Goal: Find contact information: Find contact information

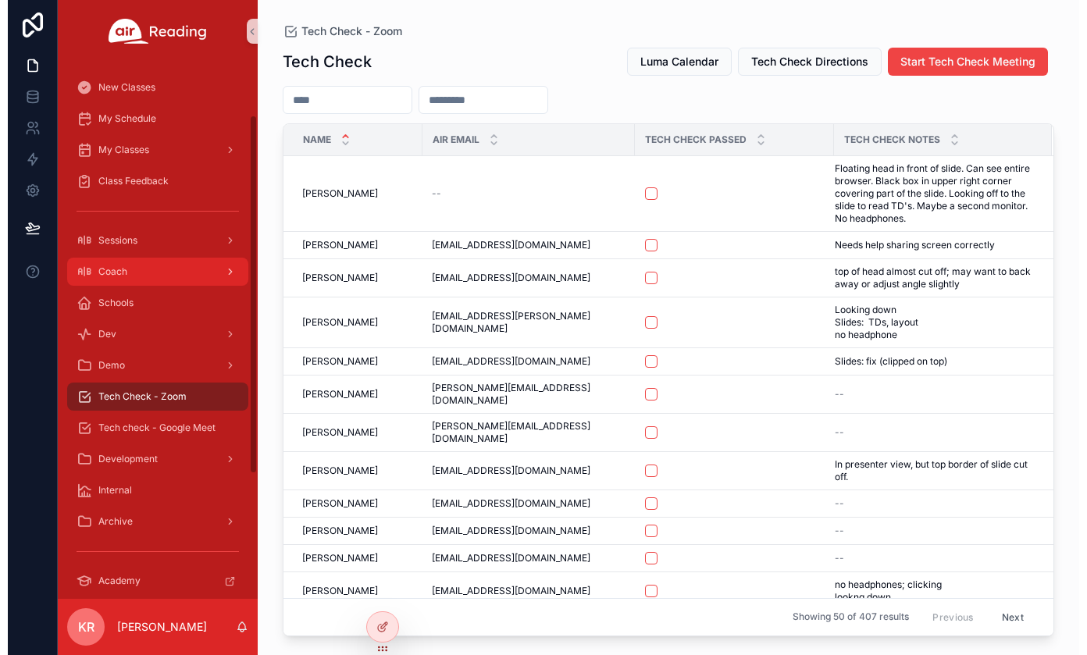
scroll to position [78, 0]
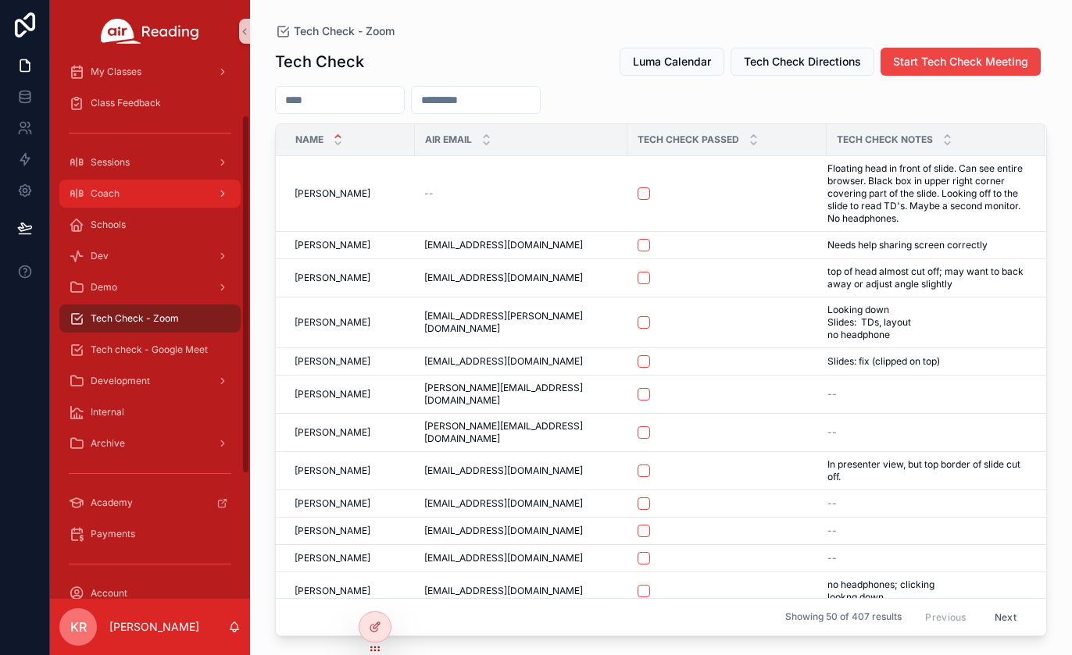
drag, startPoint x: 0, startPoint y: 0, endPoint x: 119, endPoint y: 202, distance: 233.9
click at [119, 202] on div "Coach" at bounding box center [150, 193] width 162 height 25
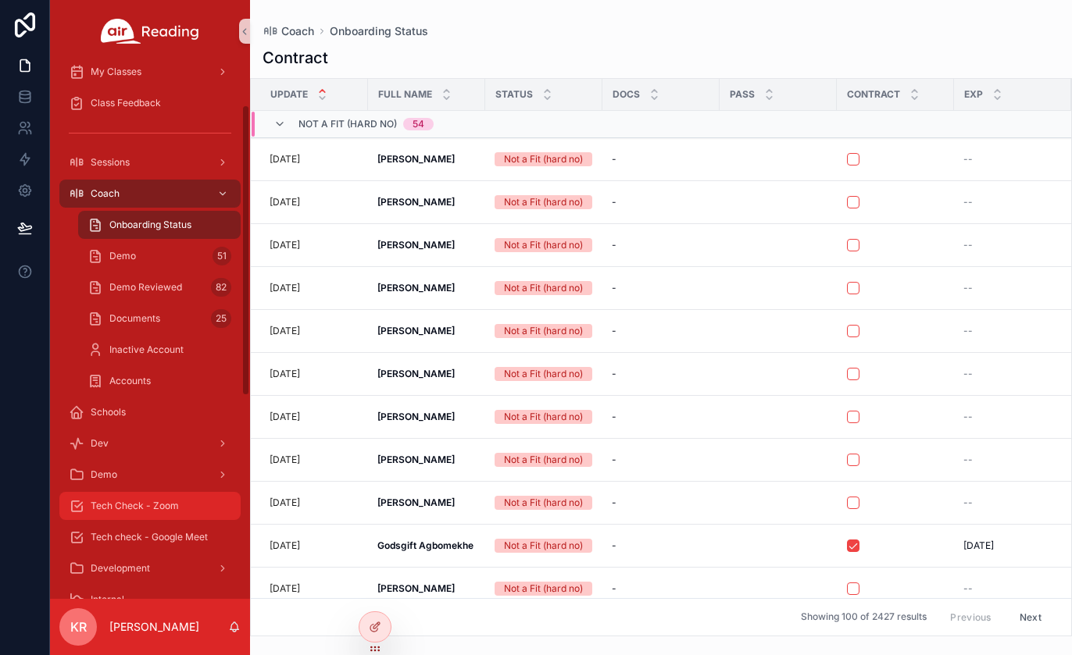
click at [143, 509] on span "Tech Check - Zoom" at bounding box center [135, 506] width 88 height 12
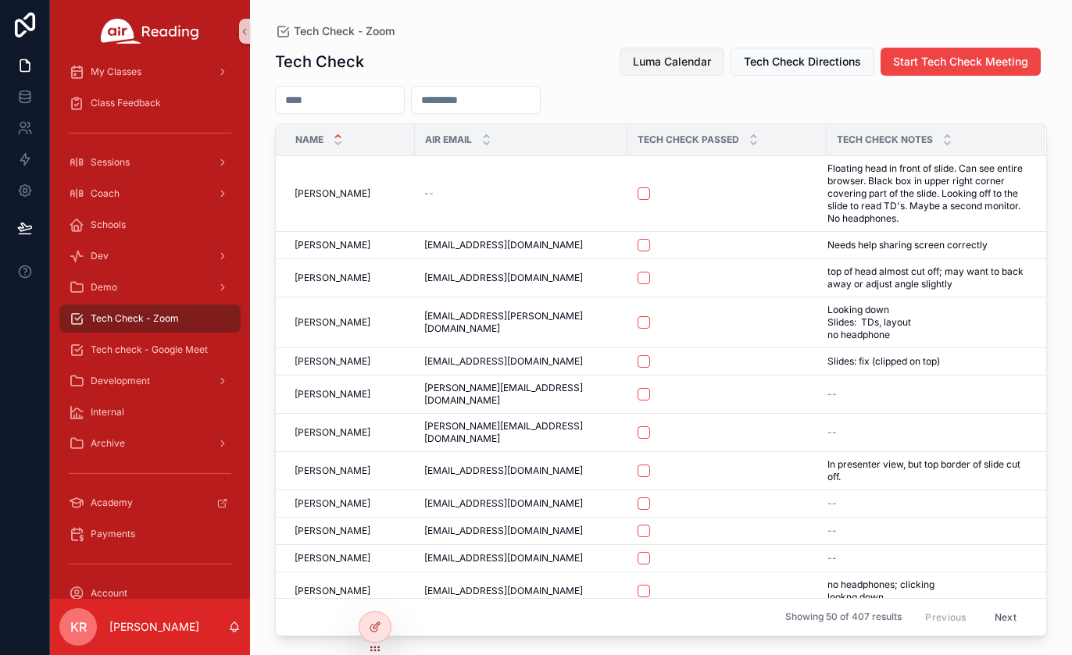
click at [657, 70] on button "Luma Calendar" at bounding box center [671, 62] width 105 height 28
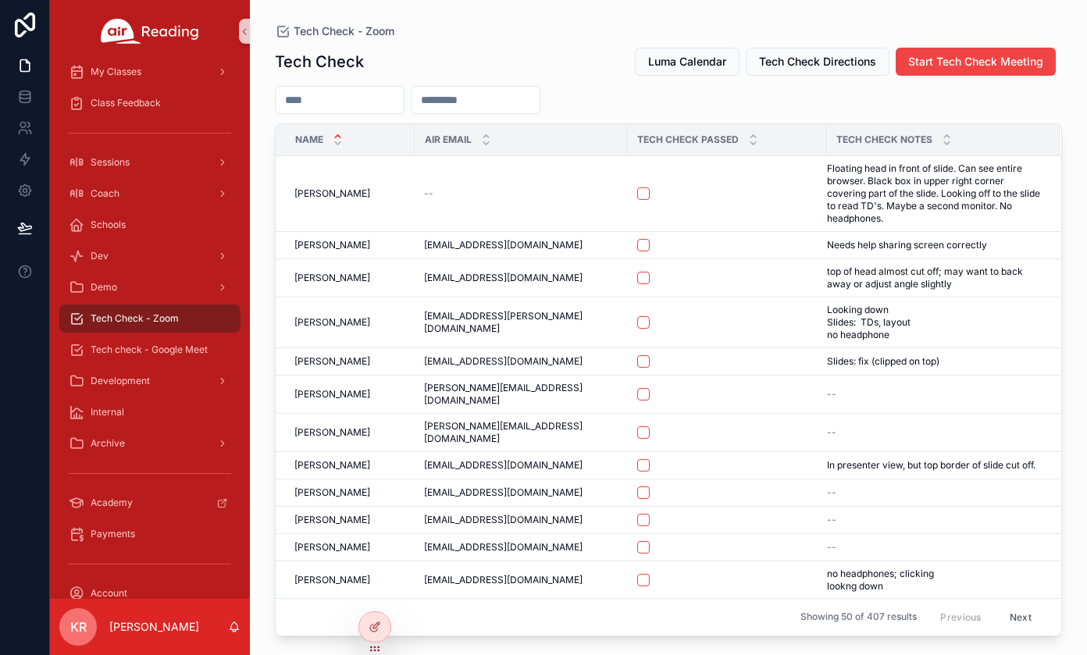
click at [385, 102] on input "scrollable content" at bounding box center [340, 100] width 128 height 22
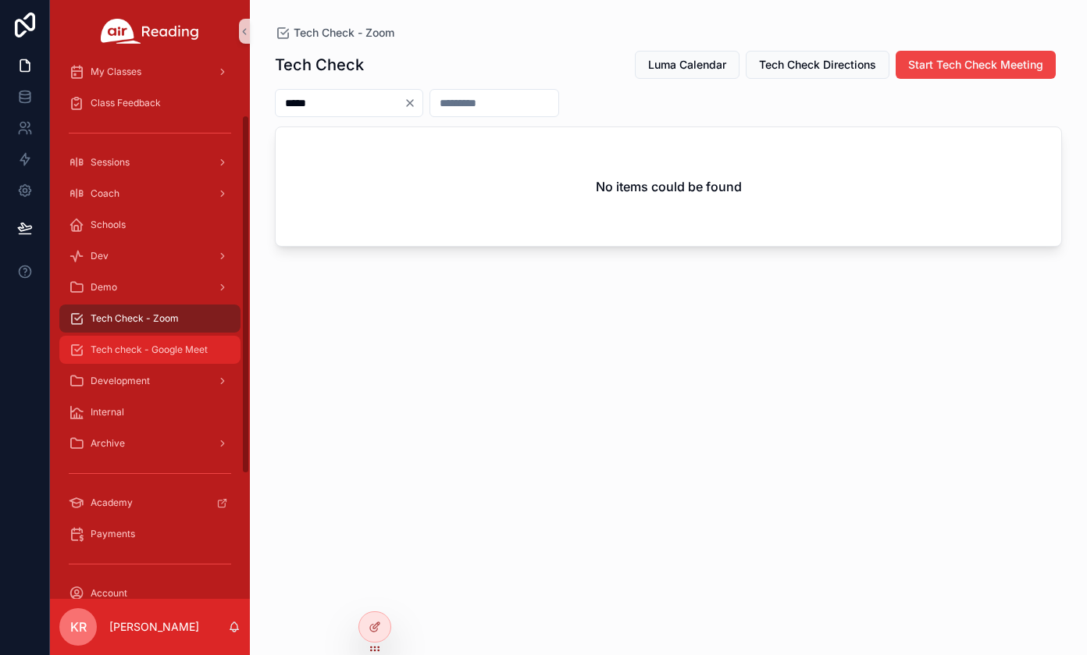
type input "*****"
click at [148, 349] on span "Tech check - Google Meet" at bounding box center [149, 350] width 117 height 12
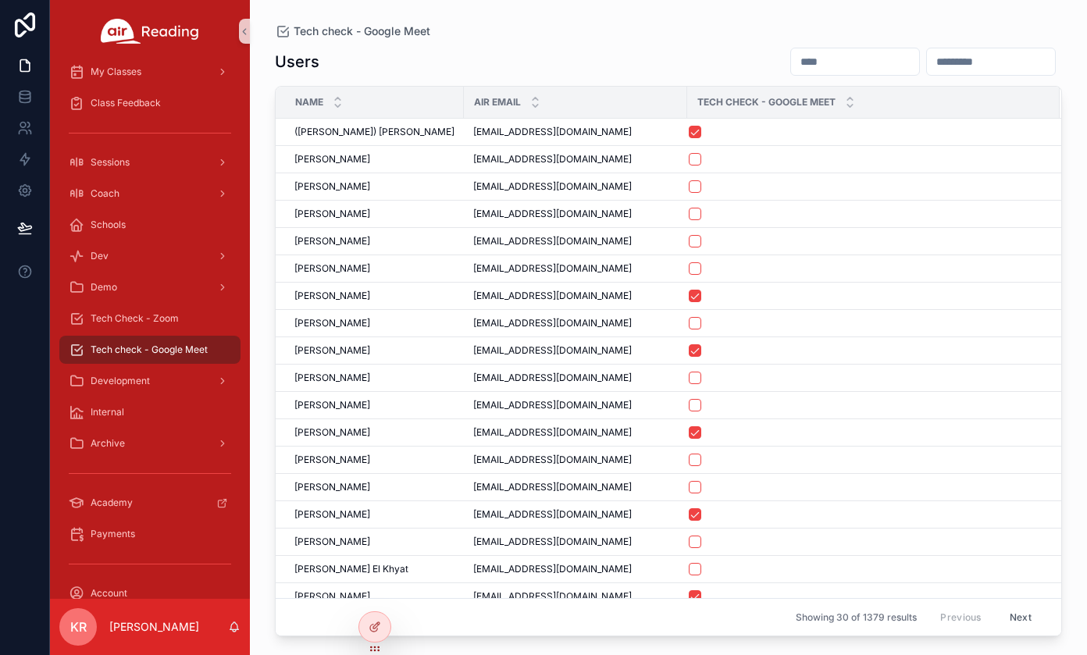
drag, startPoint x: 733, startPoint y: 58, endPoint x: 742, endPoint y: 56, distance: 9.5
click at [791, 58] on input "scrollable content" at bounding box center [855, 62] width 128 height 22
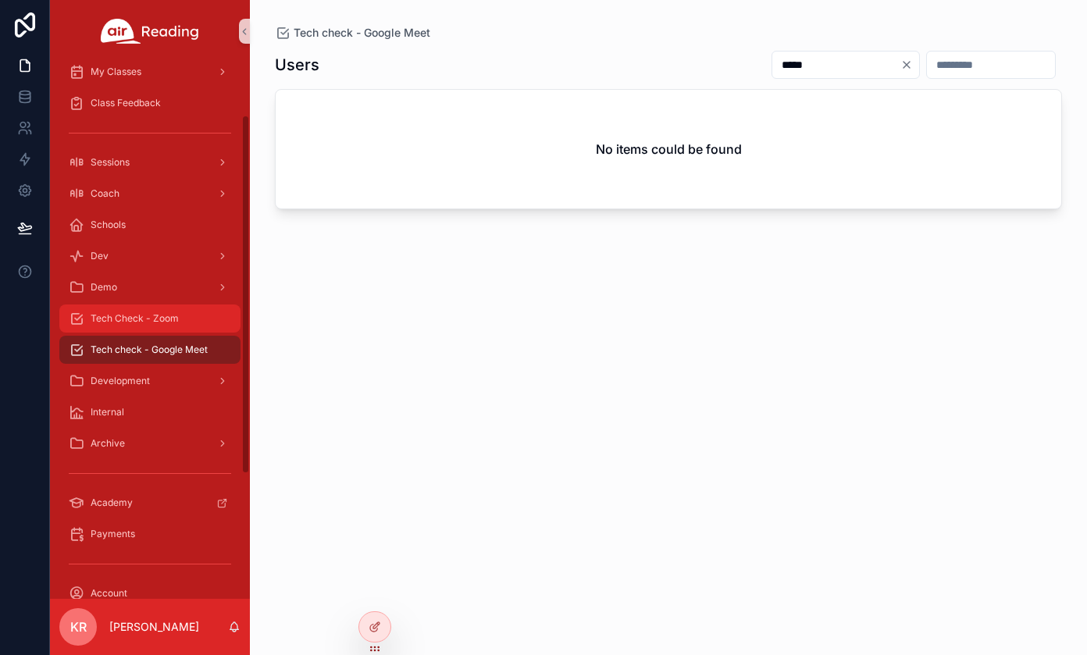
type input "*****"
click at [160, 316] on span "Tech Check - Zoom" at bounding box center [135, 318] width 88 height 12
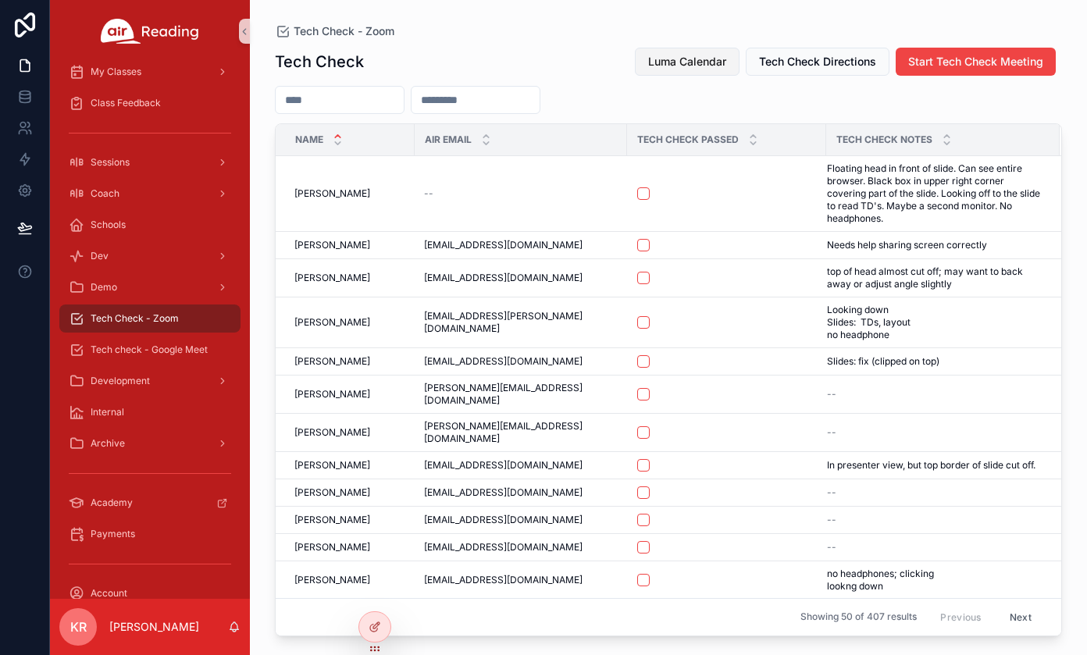
click at [684, 70] on button "Luma Calendar" at bounding box center [687, 62] width 105 height 28
drag, startPoint x: 181, startPoint y: 354, endPoint x: 190, endPoint y: 349, distance: 9.8
click at [181, 354] on span "Tech check - Google Meet" at bounding box center [149, 350] width 117 height 12
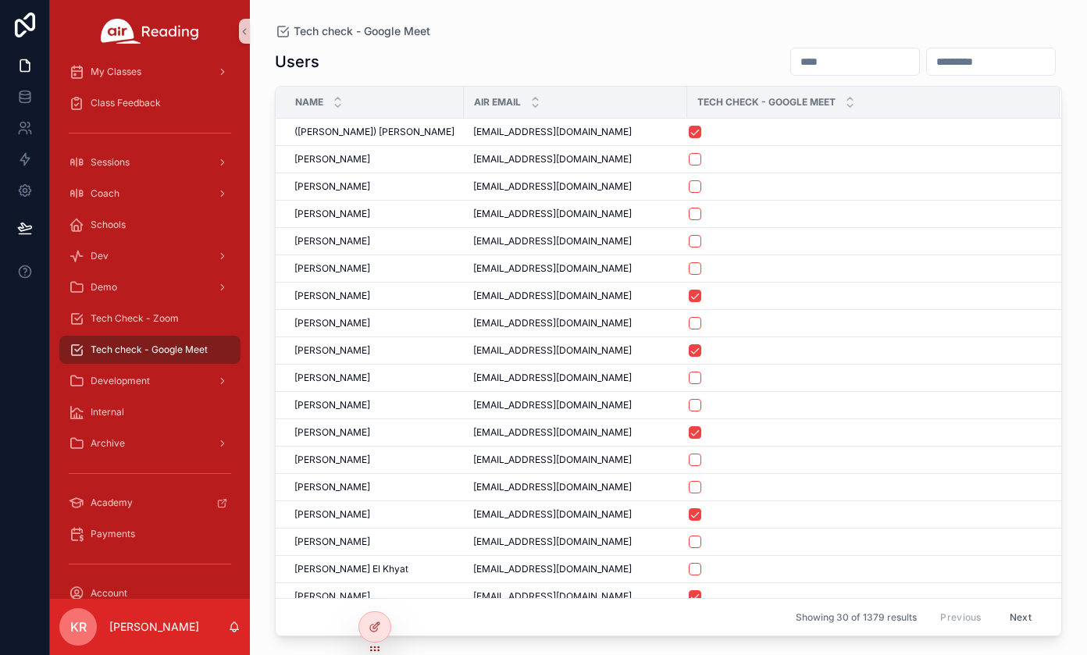
click at [807, 64] on input "scrollable content" at bounding box center [855, 62] width 128 height 22
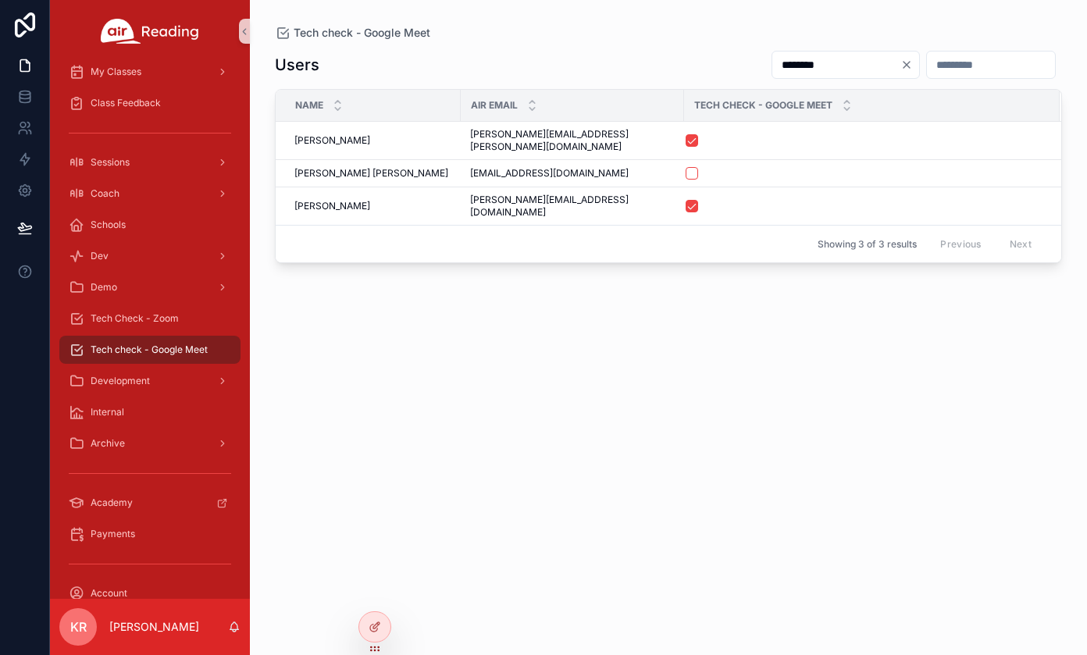
type input "********"
click at [901, 65] on icon "Clear" at bounding box center [907, 65] width 12 height 12
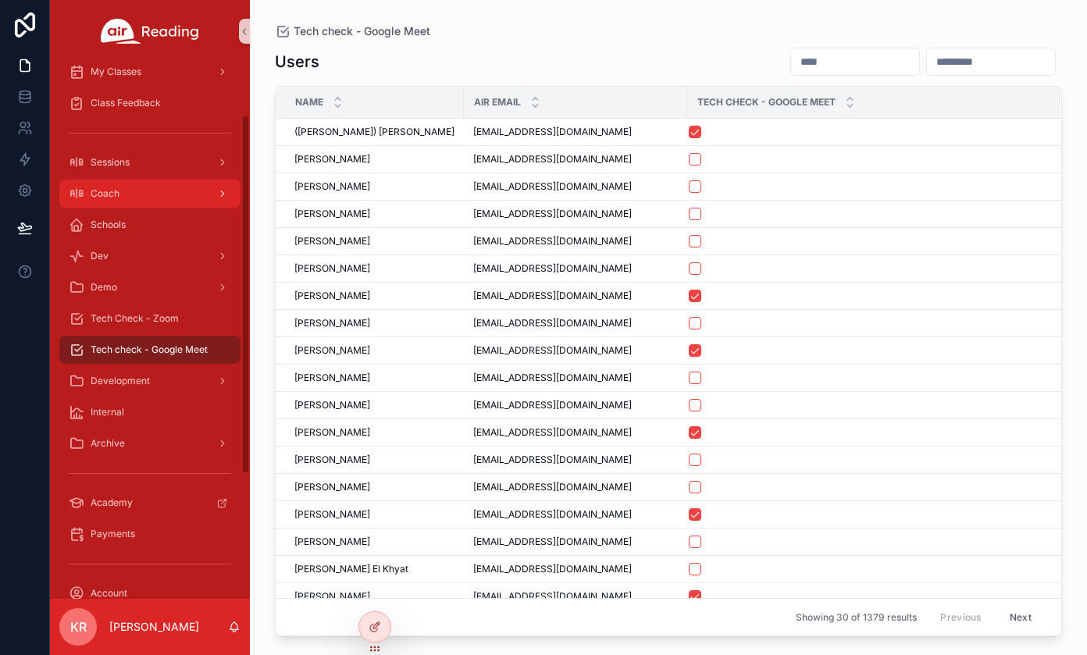
click at [172, 201] on div "Coach" at bounding box center [150, 193] width 162 height 25
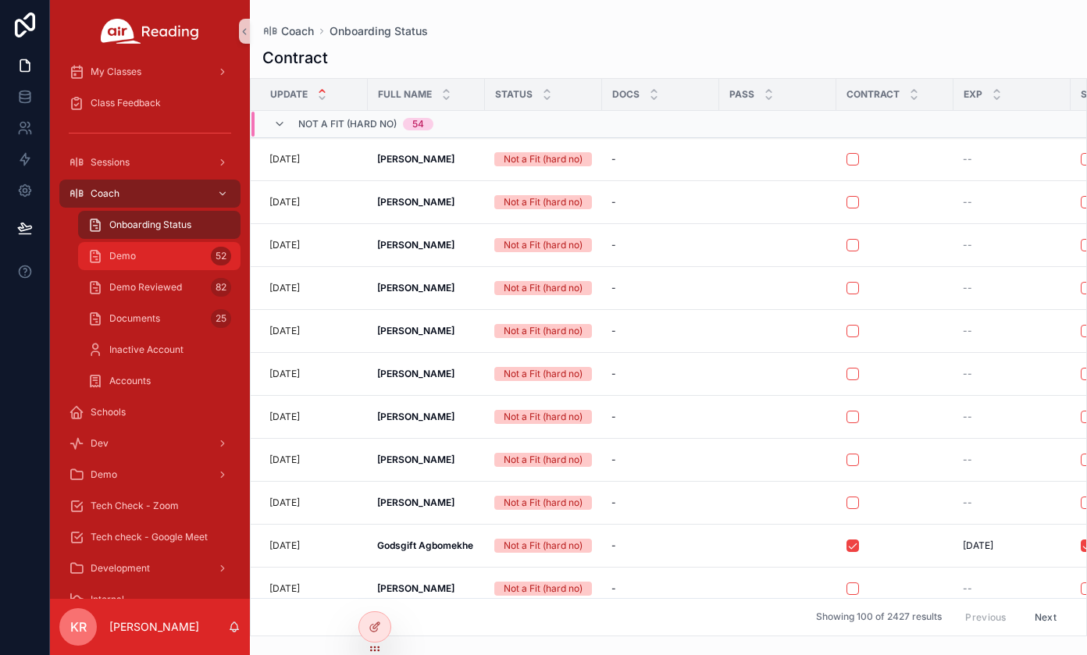
click at [180, 262] on div "Demo 52" at bounding box center [159, 256] width 144 height 25
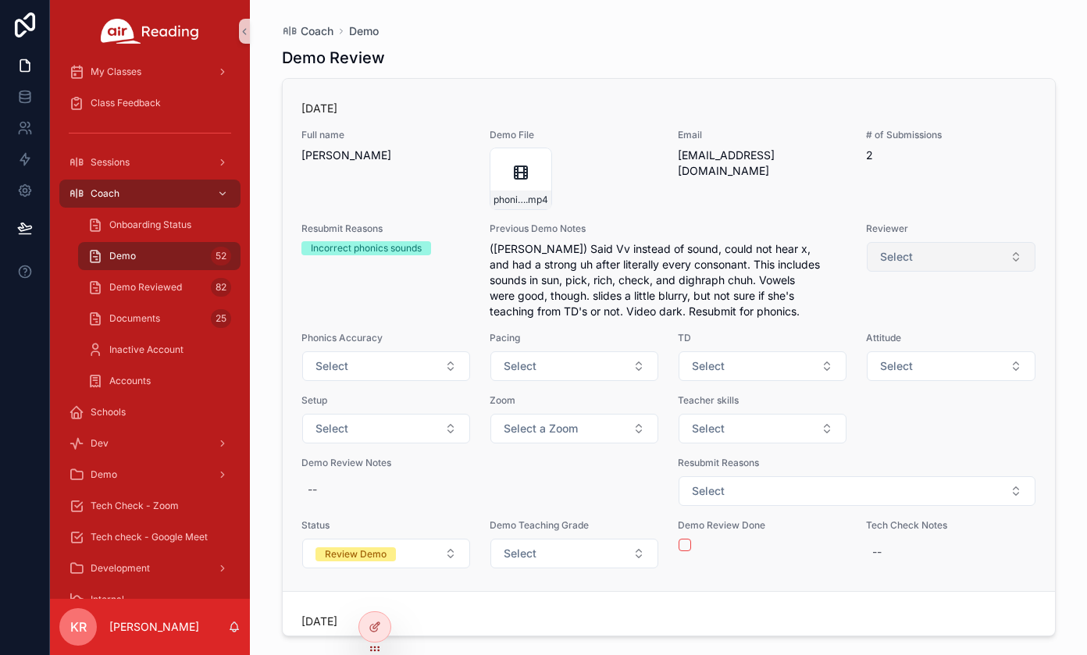
click at [918, 260] on button "Select" at bounding box center [951, 257] width 168 height 30
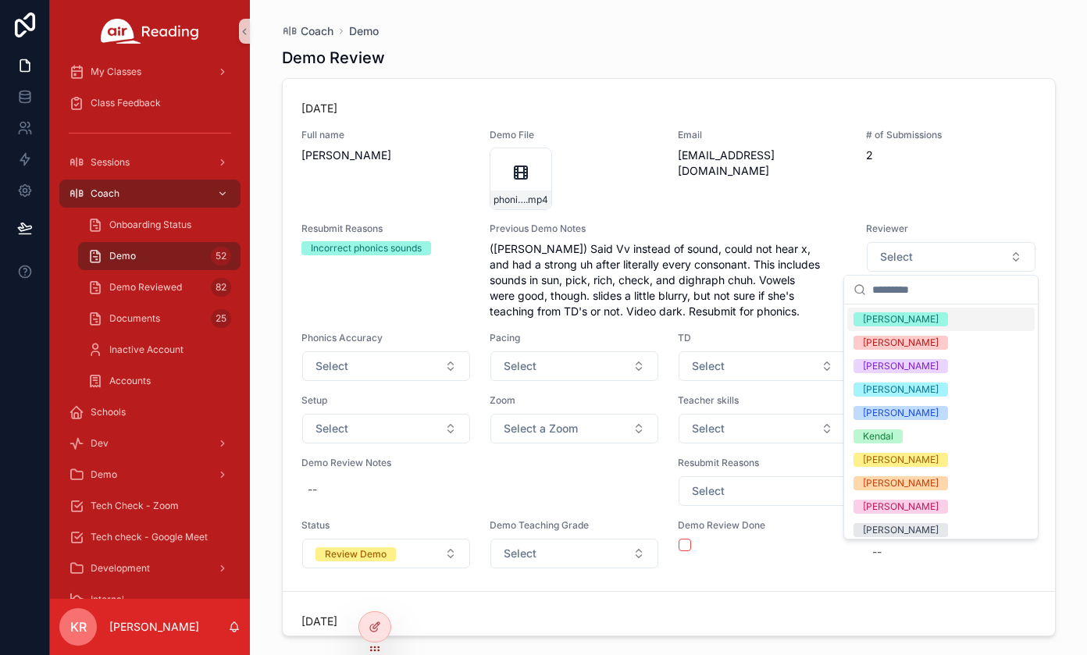
click at [928, 279] on input "scrollable content" at bounding box center [951, 290] width 156 height 28
click at [933, 266] on button "Select" at bounding box center [951, 257] width 168 height 30
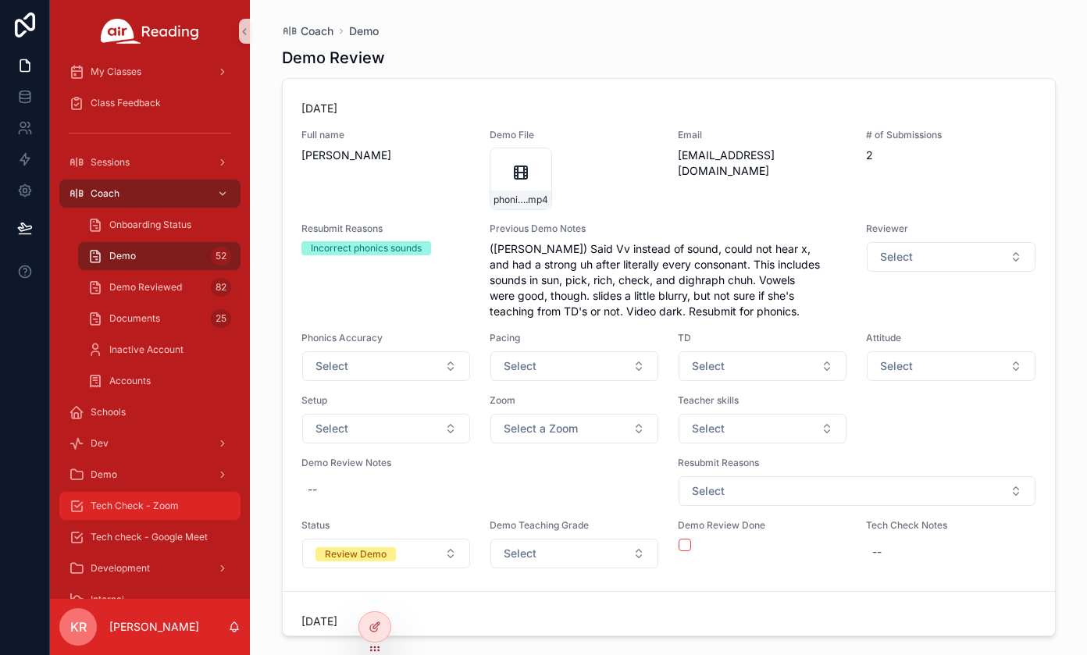
click at [162, 509] on span "Tech Check - Zoom" at bounding box center [135, 506] width 88 height 12
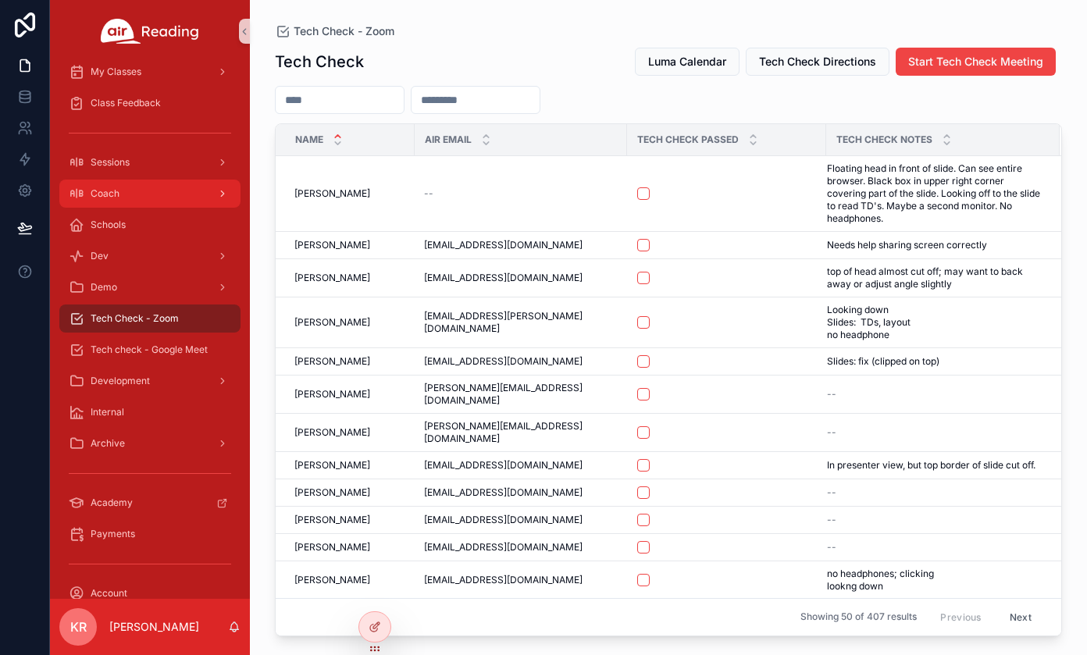
click at [147, 199] on div "Coach" at bounding box center [150, 193] width 162 height 25
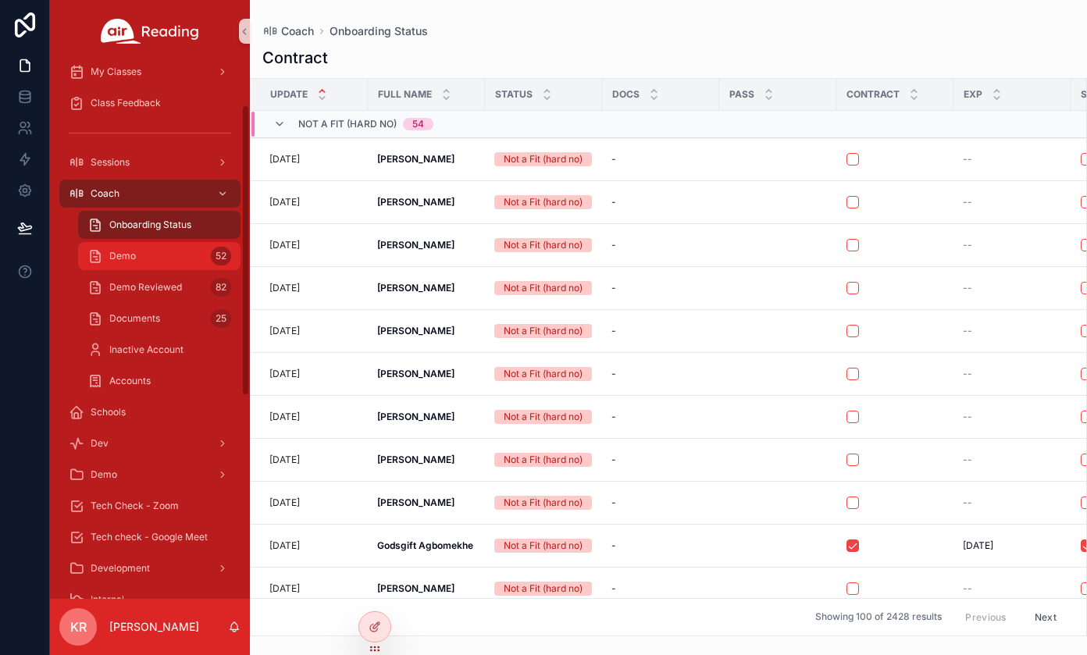
click at [196, 250] on div "Demo 52" at bounding box center [159, 256] width 144 height 25
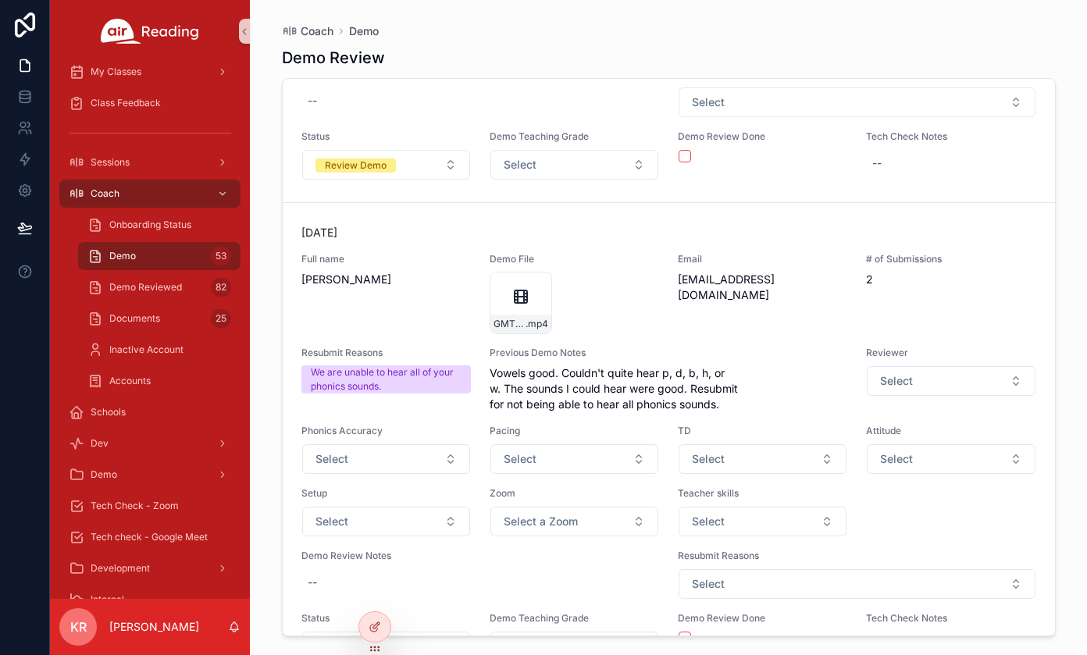
scroll to position [3609, 0]
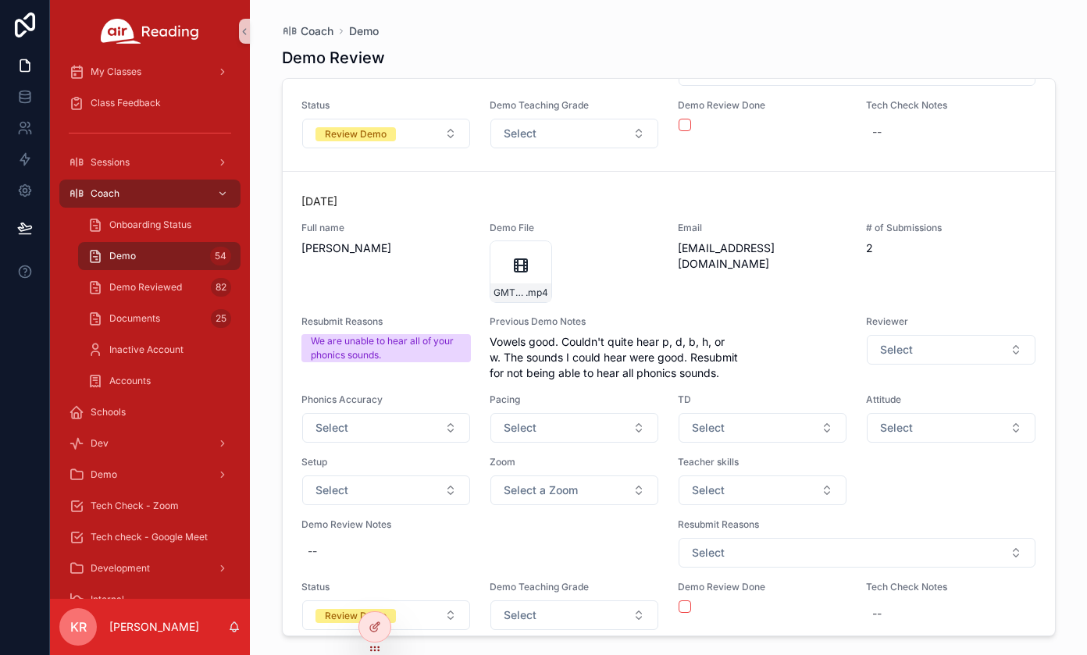
drag, startPoint x: 972, startPoint y: 25, endPoint x: 748, endPoint y: -52, distance: 236.9
click at [748, 0] on html "New Classes My Schedule My Classes Class Feedback Sessions Coach Onboarding Sta…" at bounding box center [543, 327] width 1087 height 655
click at [137, 516] on div "Tech Check - Zoom" at bounding box center [150, 506] width 162 height 25
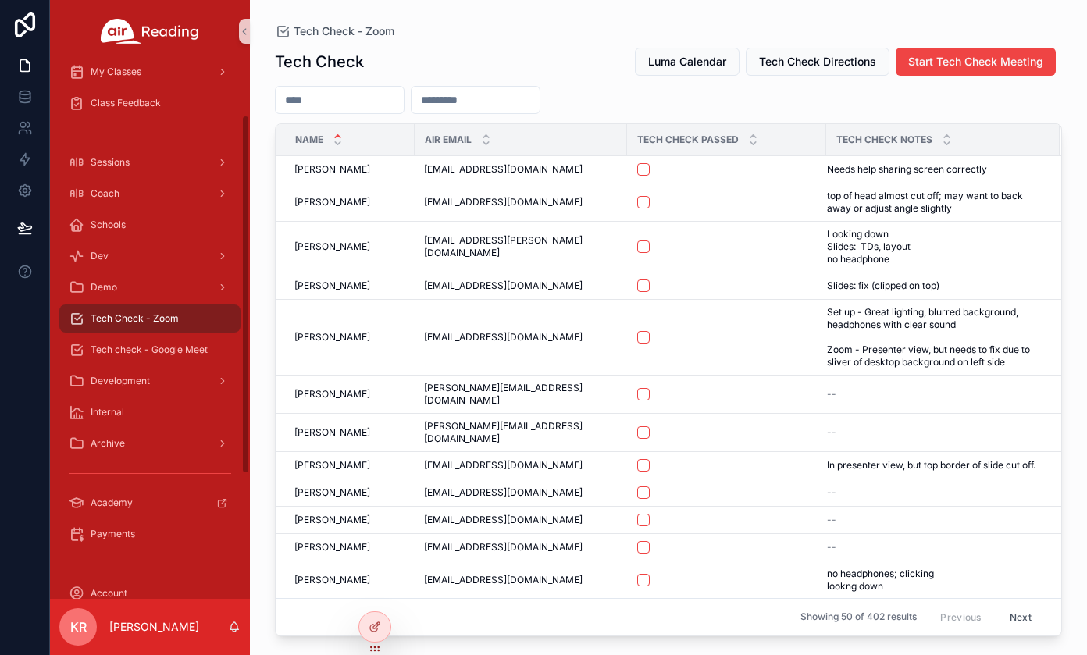
click at [616, 48] on div "Tech Check Luma Calendar Tech Check Directions Start Tech Check Meeting" at bounding box center [668, 62] width 787 height 30
click at [681, 64] on span "Luma Calendar" at bounding box center [687, 62] width 78 height 16
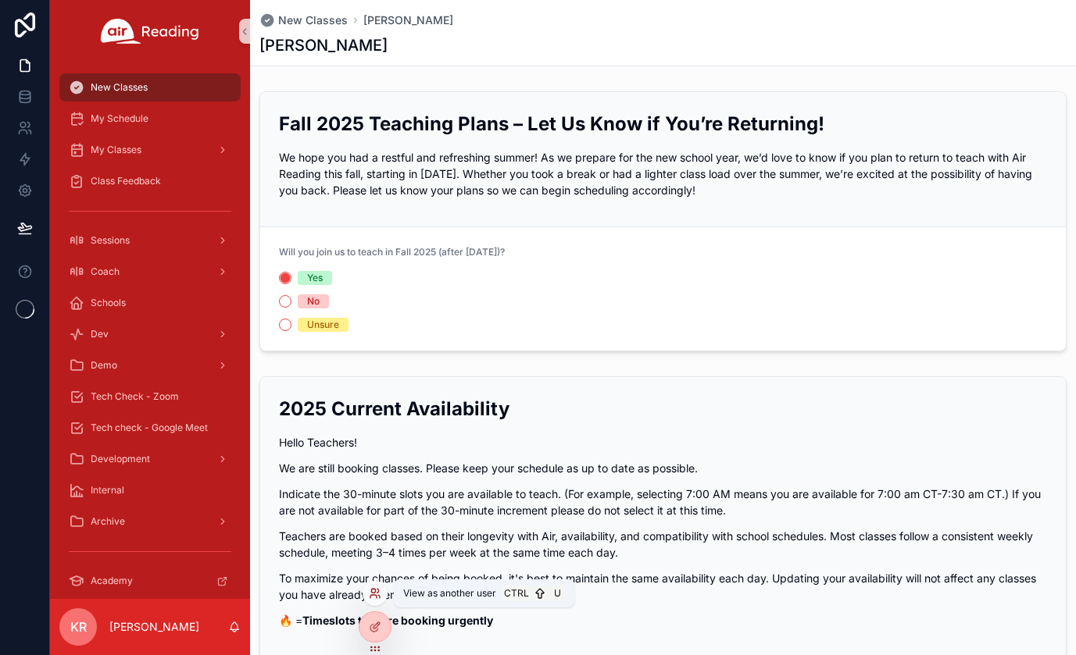
click at [374, 597] on icon at bounding box center [375, 593] width 12 height 12
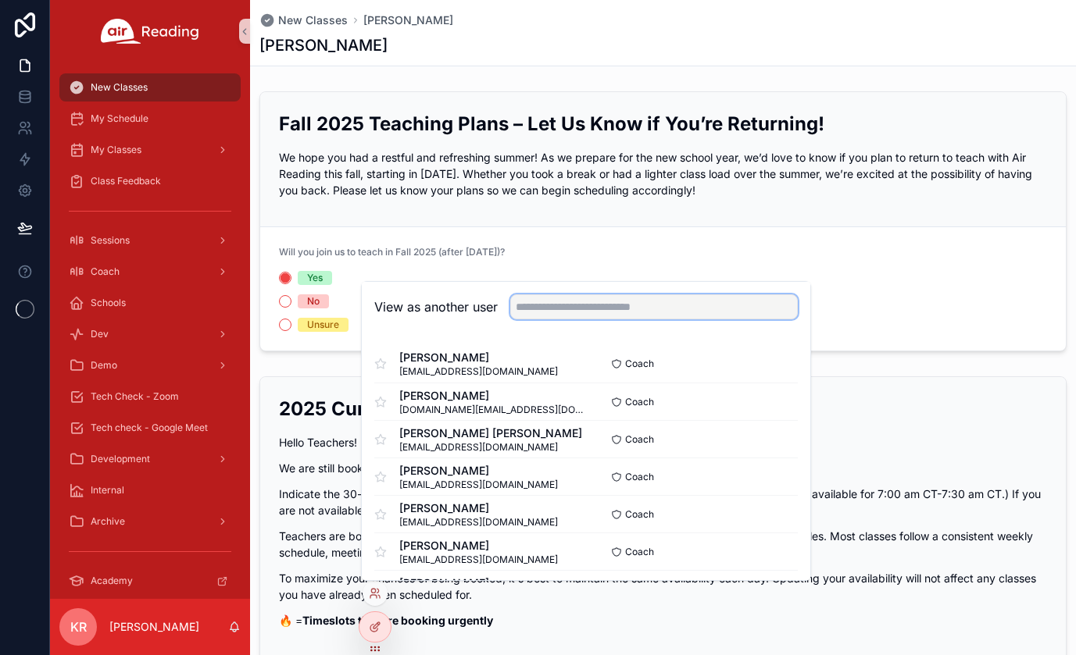
click at [554, 302] on input "text" at bounding box center [653, 307] width 287 height 25
type input "****"
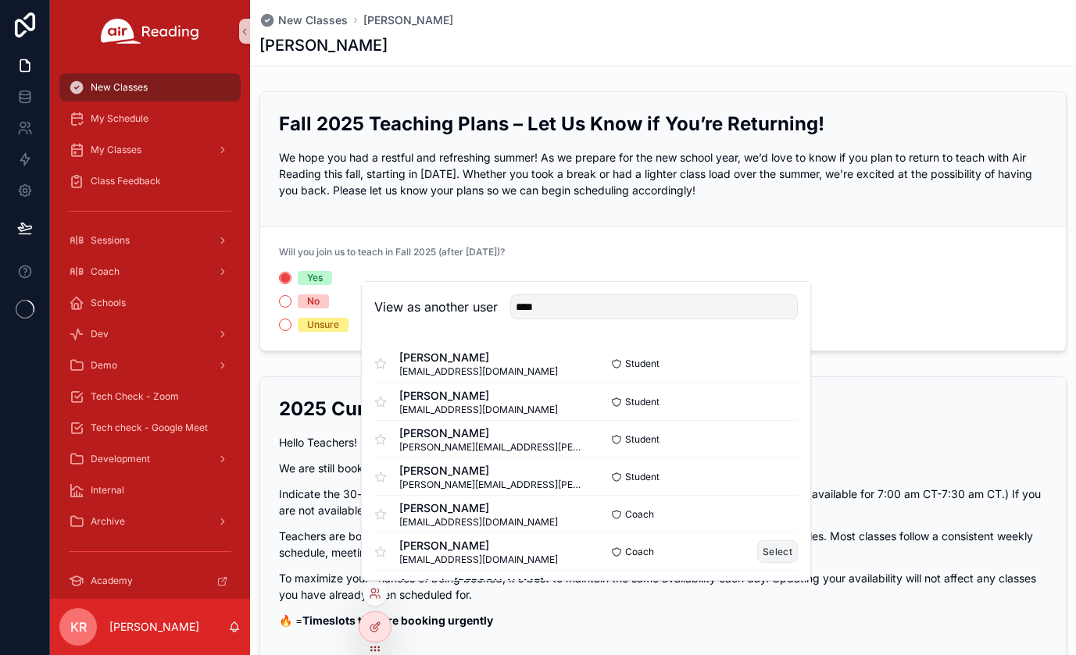
click at [759, 549] on button "Select" at bounding box center [777, 552] width 41 height 23
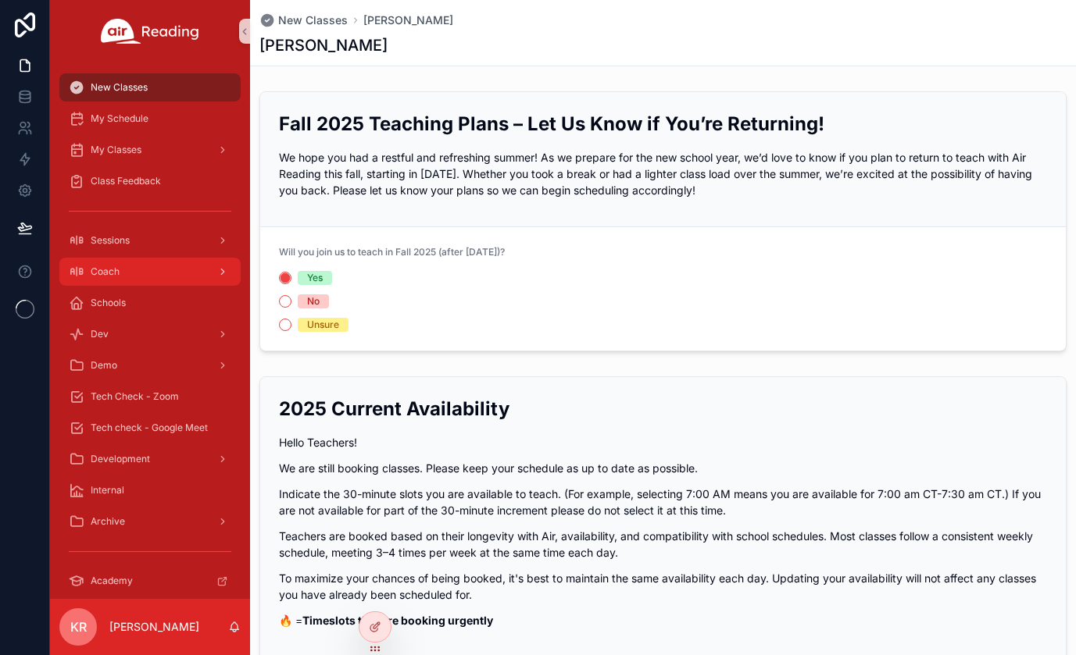
click at [130, 281] on div "Coach" at bounding box center [150, 271] width 162 height 25
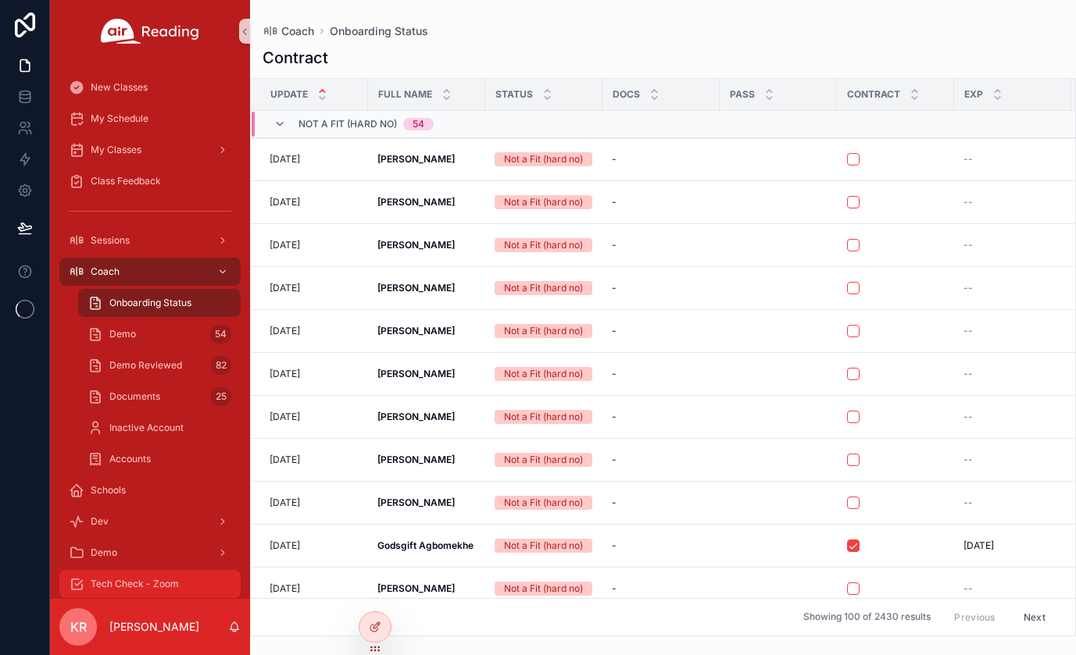
click at [140, 584] on span "Tech Check - Zoom" at bounding box center [135, 584] width 88 height 12
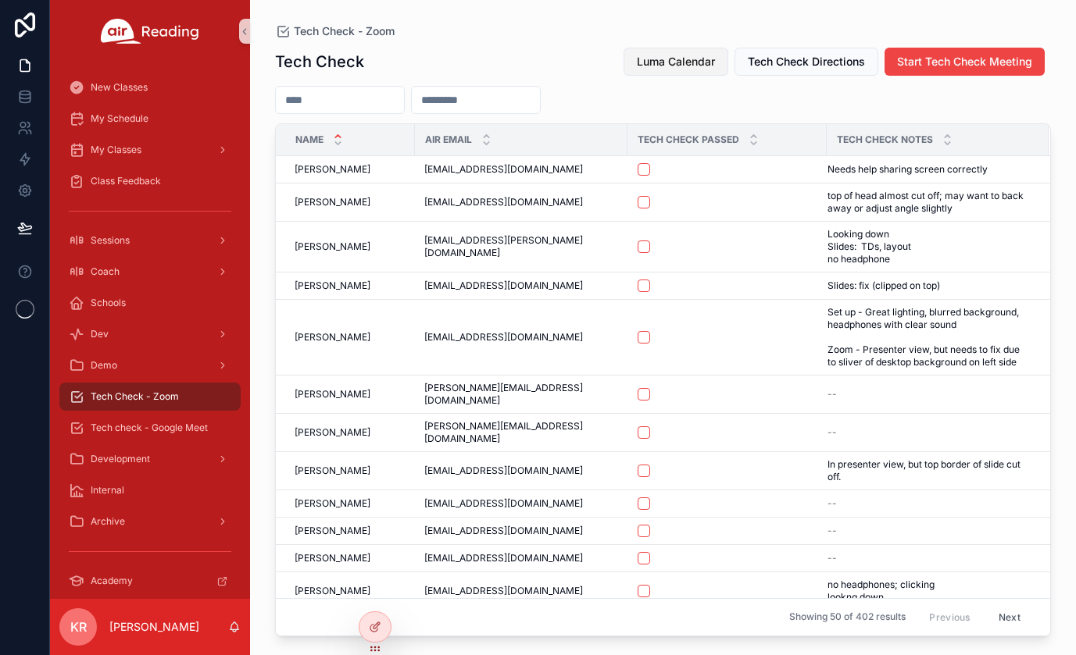
click at [693, 70] on button "Luma Calendar" at bounding box center [675, 62] width 105 height 28
click at [671, 68] on span "Luma Calendar" at bounding box center [676, 62] width 78 height 16
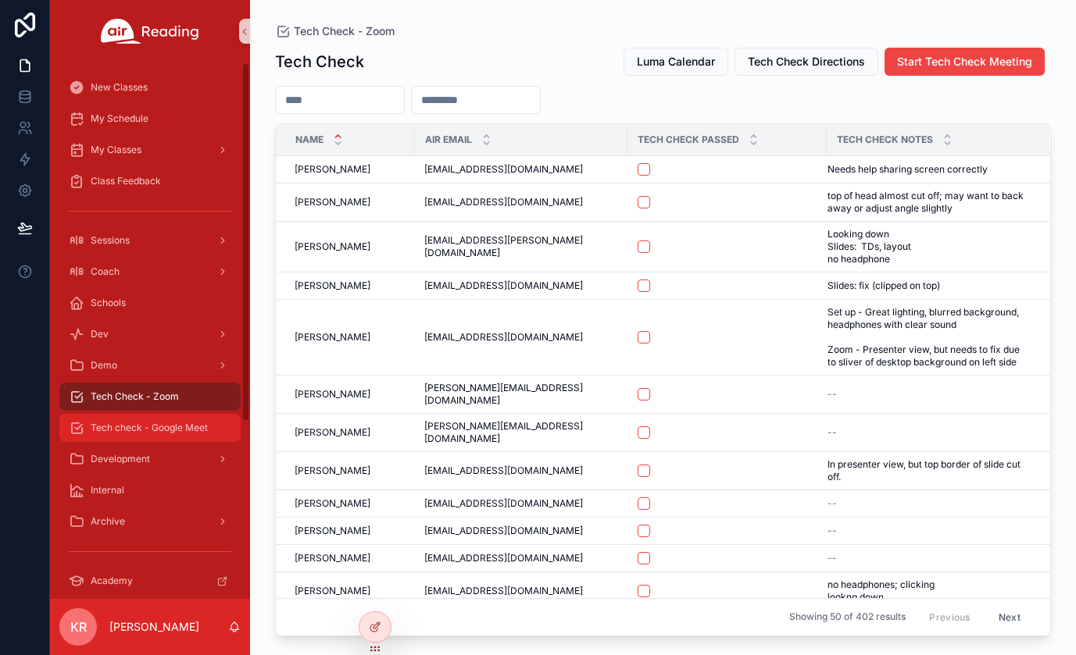
click at [180, 430] on span "Tech check - Google Meet" at bounding box center [149, 428] width 117 height 12
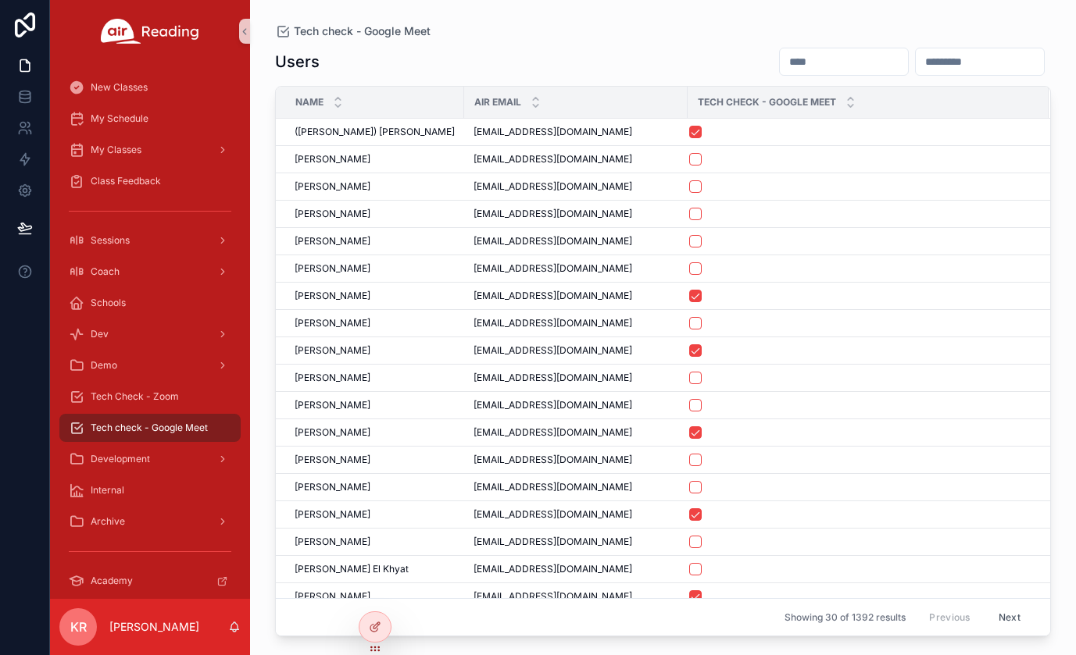
click at [780, 65] on input "scrollable content" at bounding box center [844, 62] width 128 height 22
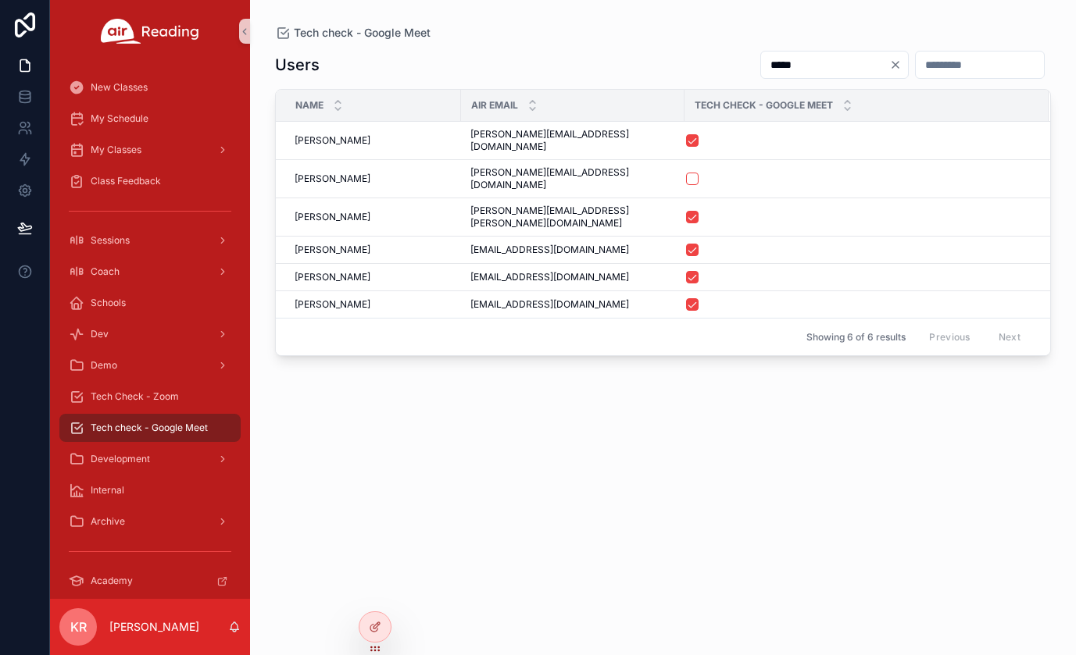
type input "*****"
drag, startPoint x: 597, startPoint y: 136, endPoint x: 472, endPoint y: 141, distance: 125.1
click at [472, 141] on td "[PERSON_NAME][EMAIL_ADDRESS][DOMAIN_NAME] [PERSON_NAME][EMAIL_ADDRESS][DOMAIN_N…" at bounding box center [572, 141] width 223 height 38
copy span "[PERSON_NAME][EMAIL_ADDRESS][DOMAIN_NAME]"
click at [712, 366] on div "Users ***** Name Air Email Tech Check - Google Meet [PERSON_NAME] [PERSON_NAME]…" at bounding box center [663, 339] width 776 height 596
